Goal: Information Seeking & Learning: Learn about a topic

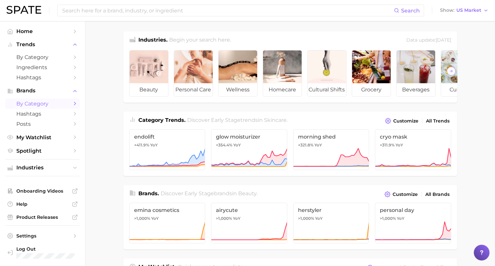
click at [35, 107] on span "by Category" at bounding box center [42, 103] width 52 height 6
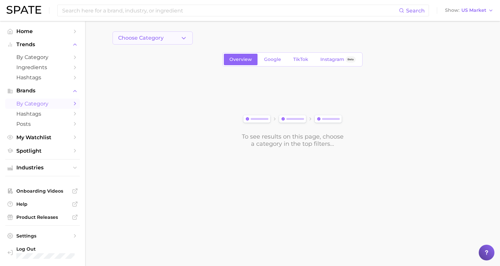
click at [184, 37] on icon "button" at bounding box center [183, 38] width 7 height 7
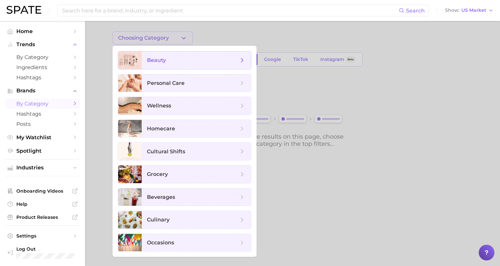
click at [159, 60] on span "beauty" at bounding box center [156, 60] width 19 height 6
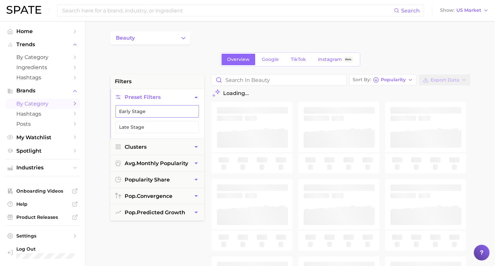
click at [152, 108] on button "Early Stage" at bounding box center [157, 111] width 83 height 12
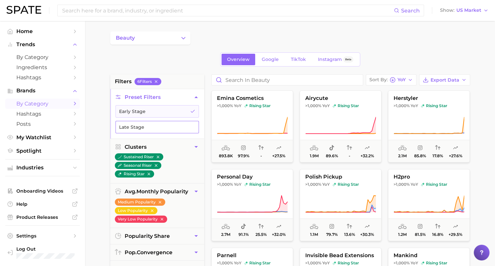
click at [126, 127] on button "Late Stage" at bounding box center [157, 127] width 83 height 12
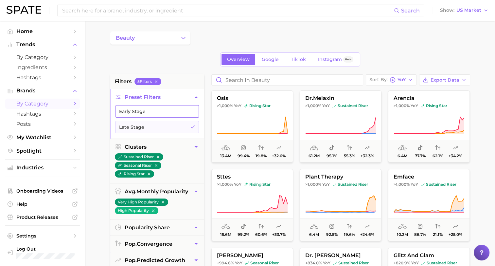
click at [129, 114] on button "Early Stage" at bounding box center [157, 111] width 83 height 12
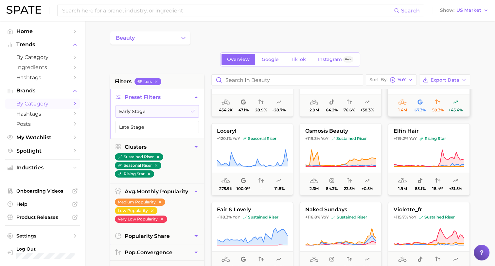
scroll to position [5630, 0]
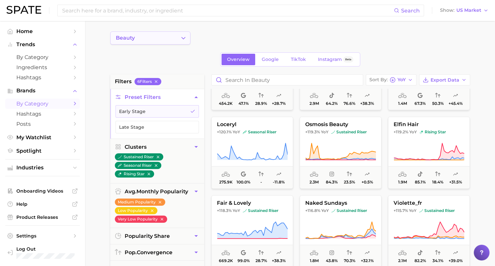
click at [179, 38] on button "beauty" at bounding box center [150, 37] width 80 height 13
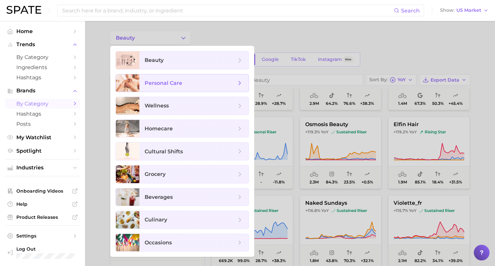
click at [179, 83] on span "personal care" at bounding box center [164, 83] width 38 height 6
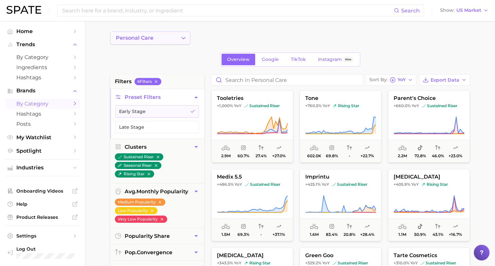
click at [183, 41] on icon "Change Category" at bounding box center [183, 38] width 7 height 7
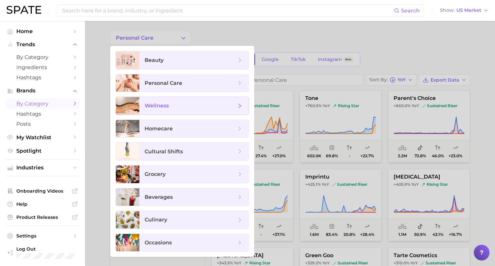
click at [152, 107] on span "wellness" at bounding box center [157, 105] width 24 height 6
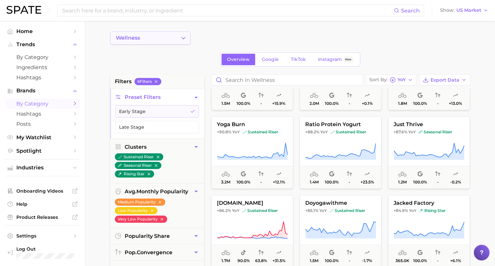
click at [182, 38] on icon "Change Category" at bounding box center [183, 38] width 7 height 7
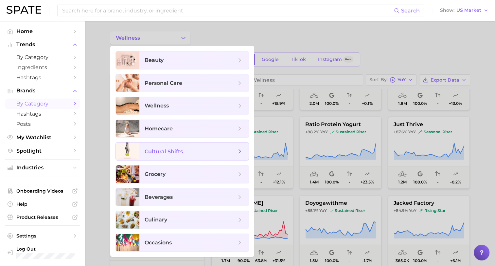
click at [177, 154] on span "cultural shifts" at bounding box center [164, 151] width 38 height 6
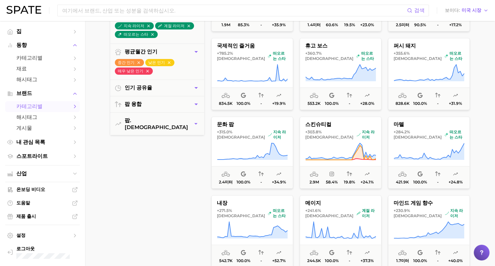
scroll to position [164, 0]
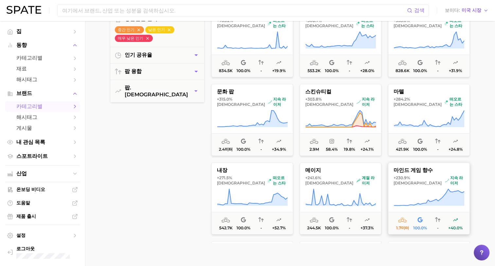
click at [412, 180] on span "[DEMOGRAPHIC_DATA]" at bounding box center [418, 182] width 48 height 5
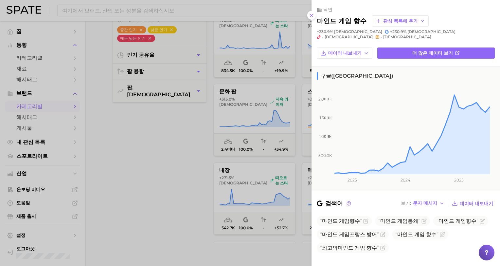
click at [162, 216] on div at bounding box center [250, 133] width 500 height 266
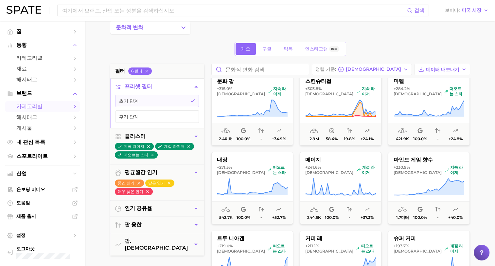
scroll to position [0, 0]
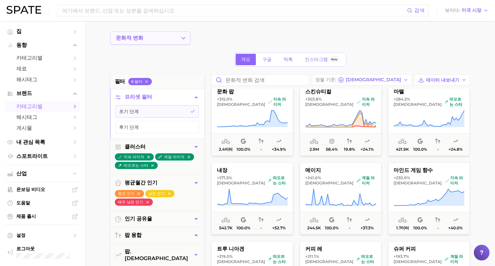
click at [181, 37] on icon "카테고리 변경" at bounding box center [183, 38] width 7 height 7
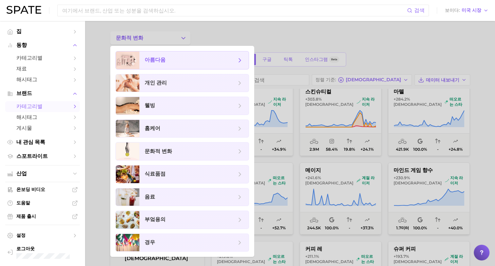
click at [158, 60] on span "아름다움" at bounding box center [155, 60] width 21 height 7
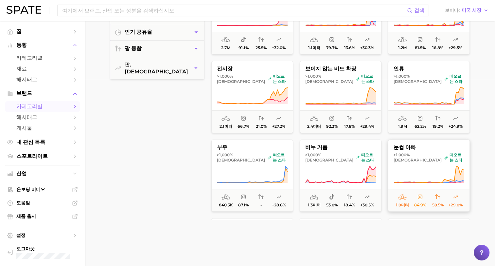
scroll to position [196, 0]
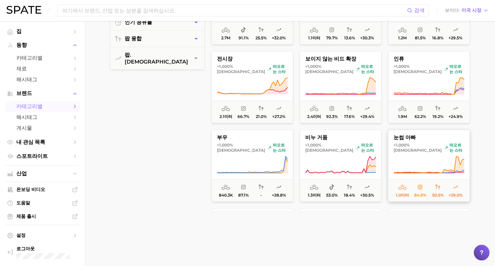
click at [408, 140] on button "눈썹 아빠 >1,000% 대비 떠오르는 스타 1.0미터 84.9% 50.5% +29.0%" at bounding box center [429, 166] width 82 height 72
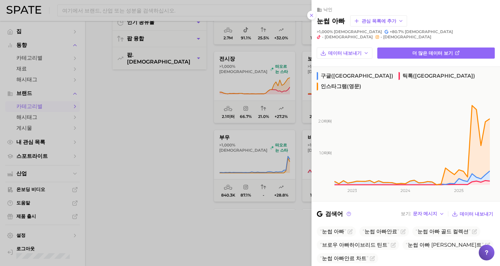
click at [156, 158] on div at bounding box center [250, 133] width 500 height 266
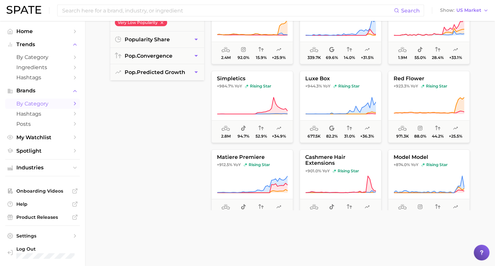
scroll to position [203, 0]
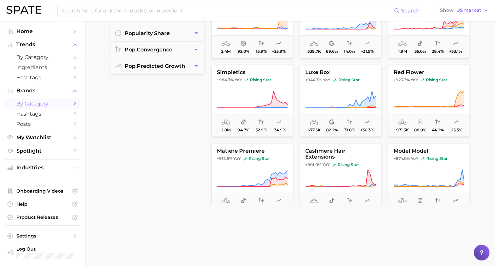
click at [87, 179] on main "beauty Overview Google TikTok Instagram Beta filters 6 Filter s Preset Filters …" at bounding box center [290, 66] width 410 height 497
